Goal: Task Accomplishment & Management: Use online tool/utility

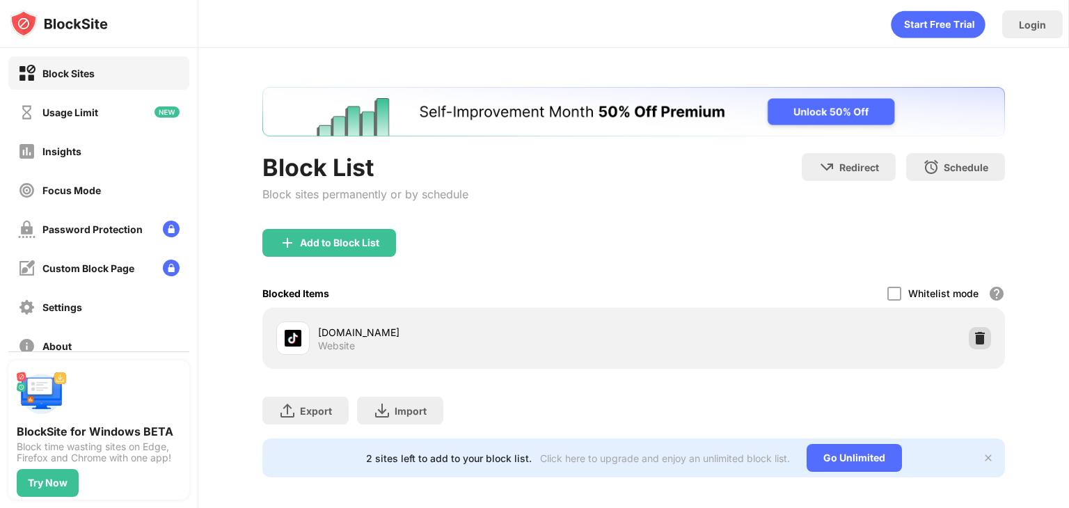
click at [983, 343] on img at bounding box center [980, 338] width 14 height 14
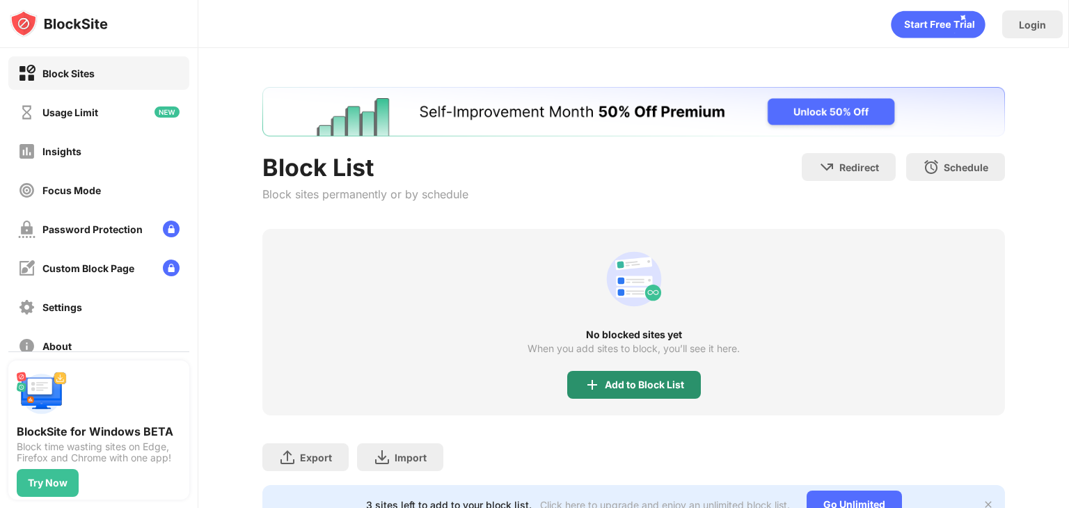
click at [624, 385] on div "Add to Block List" at bounding box center [644, 384] width 79 height 11
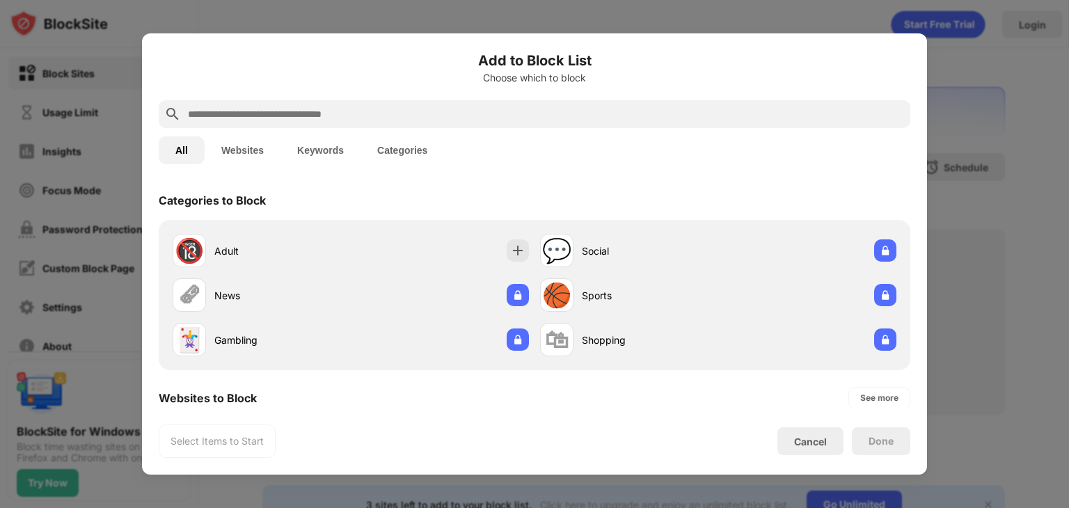
click at [519, 128] on div "All Websites Keywords Categories" at bounding box center [535, 150] width 752 height 45
click at [510, 118] on input "text" at bounding box center [546, 114] width 718 height 17
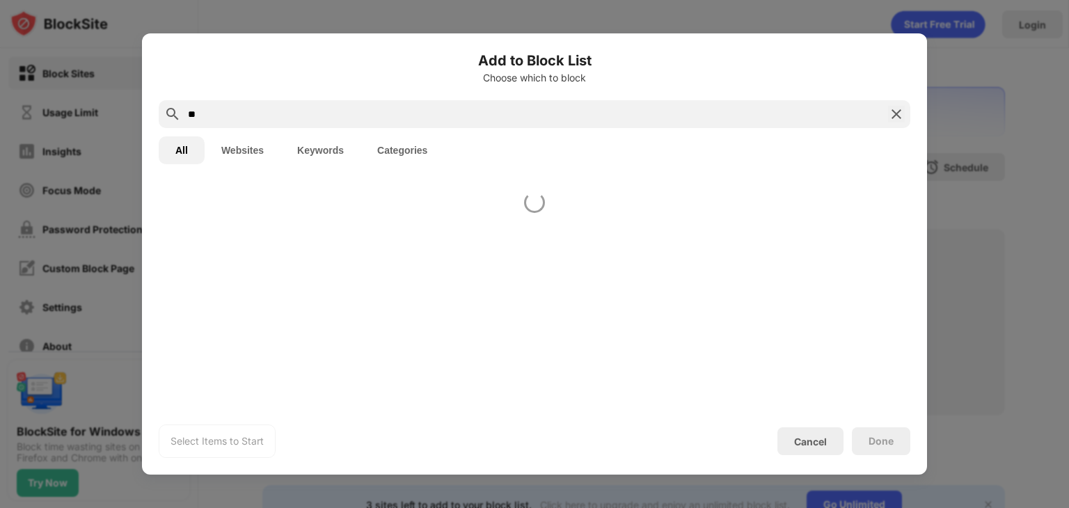
type input "*"
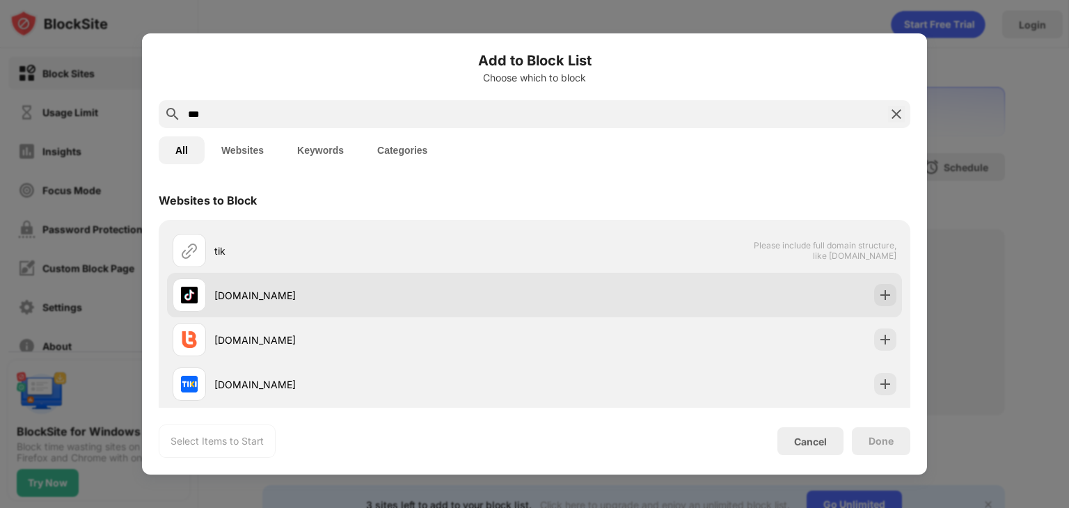
type input "***"
click at [507, 299] on div "[DOMAIN_NAME]" at bounding box center [374, 295] width 320 height 15
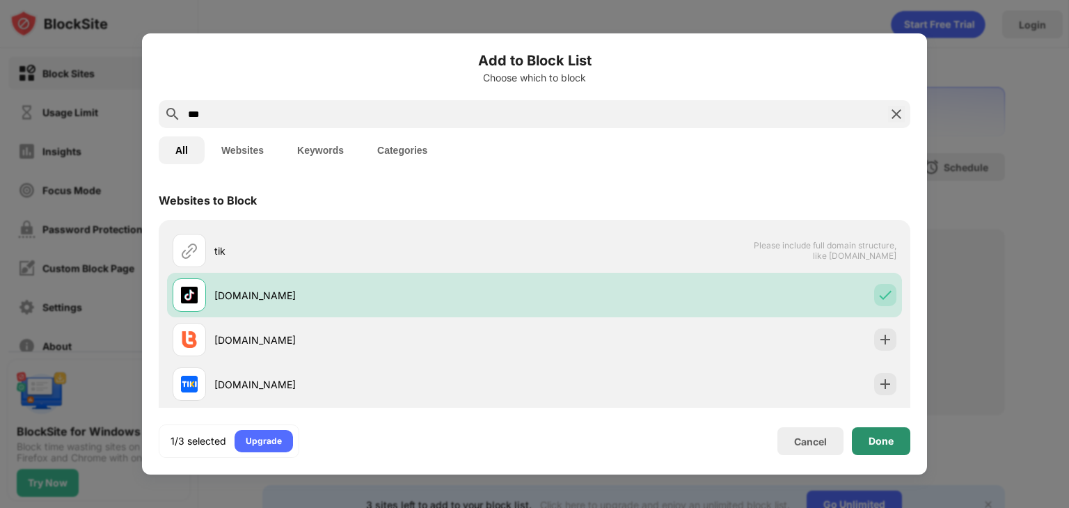
click at [892, 436] on div "Done" at bounding box center [881, 441] width 25 height 11
